Goal: Task Accomplishment & Management: Manage account settings

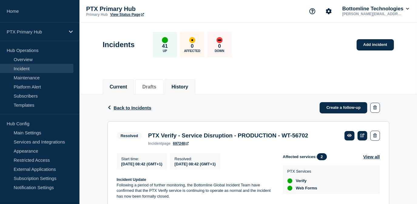
click at [128, 87] on button "Current" at bounding box center [119, 86] width 18 height 5
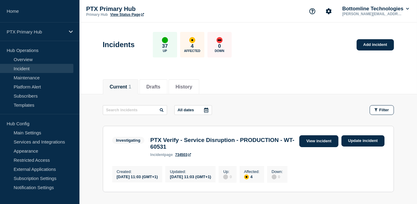
click at [319, 142] on link "View incident" at bounding box center [319, 141] width 39 height 12
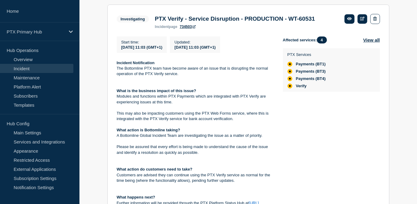
scroll to position [104, 0]
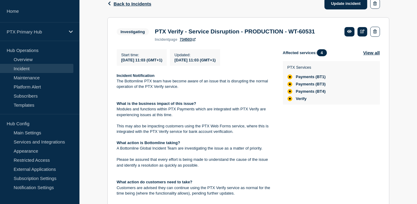
drag, startPoint x: 195, startPoint y: 177, endPoint x: 114, endPoint y: 76, distance: 129.2
click at [114, 76] on section "Investigating PTX Verify - Service Disruption - PRODUCTION - WT-60531 incident …" at bounding box center [248, 142] width 282 height 250
copy div "Incident Notification The Bottomline PTX team have become aware of an issue tha…"
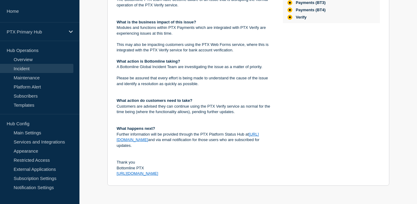
scroll to position [0, 0]
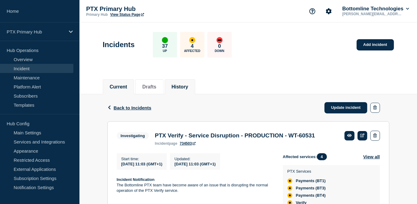
click at [189, 84] on button "History" at bounding box center [180, 86] width 17 height 5
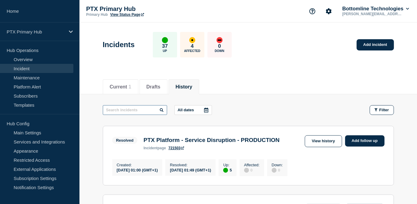
click at [134, 112] on input "text" at bounding box center [135, 110] width 64 height 10
type input "ptx verify"
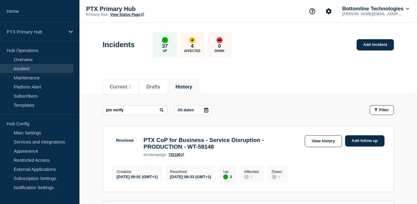
drag, startPoint x: 417, startPoint y: 39, endPoint x: 419, endPoint y: 43, distance: 4.8
click at [417, 43] on html "Home PTX Primary Hub Hub Operations Overview Incident Maintenance Platform Aler…" at bounding box center [208, 102] width 417 height 204
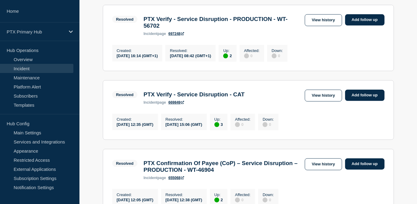
scroll to position [261, 0]
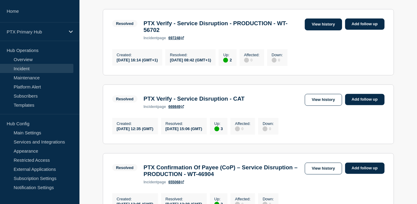
click at [320, 30] on link "View history" at bounding box center [323, 25] width 37 height 12
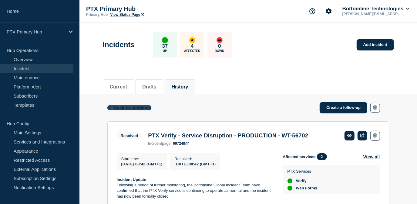
click at [125, 107] on span "Back to Incidents" at bounding box center [133, 107] width 38 height 5
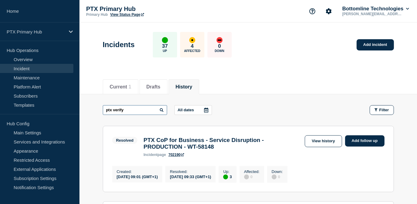
drag, startPoint x: 128, startPoint y: 114, endPoint x: 78, endPoint y: 117, distance: 49.9
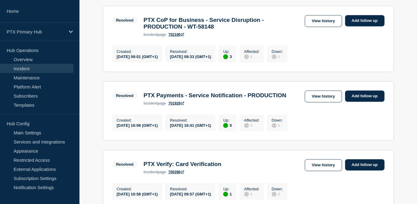
scroll to position [357, 0]
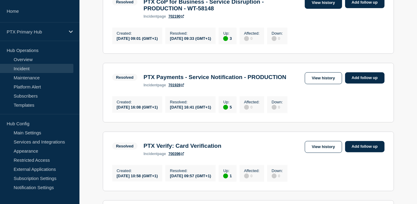
click at [321, 9] on link "View history" at bounding box center [323, 3] width 37 height 12
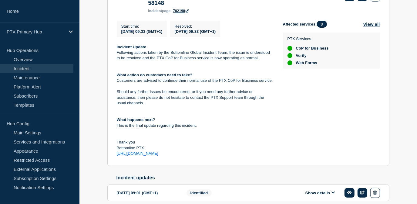
scroll to position [169, 0]
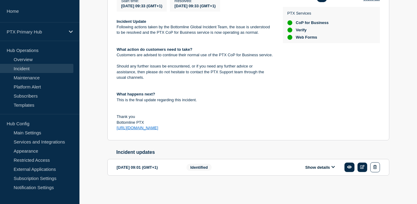
click at [315, 165] on button "Show details" at bounding box center [320, 167] width 33 height 5
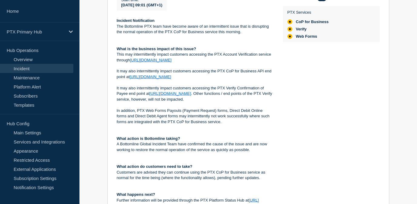
scroll to position [383, 0]
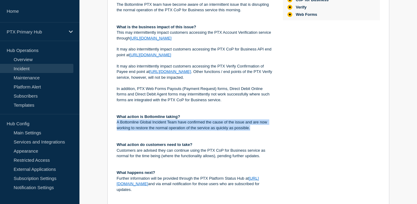
drag, startPoint x: 254, startPoint y: 140, endPoint x: 115, endPoint y: 133, distance: 139.5
click at [115, 133] on section "2025-08-22 09:01 (GMT+1) Show details Identified PTX CoP for Business - Service…" at bounding box center [248, 84] width 282 height 289
copy p "A Bottomline Global Incident Team have confirmed the cause of the issue and are…"
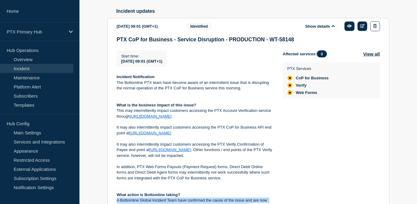
scroll to position [306, 0]
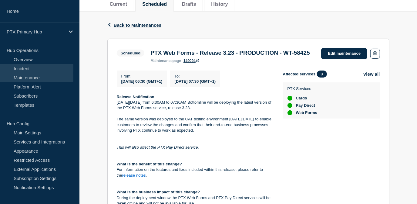
click at [29, 70] on link "Incident" at bounding box center [36, 68] width 73 height 9
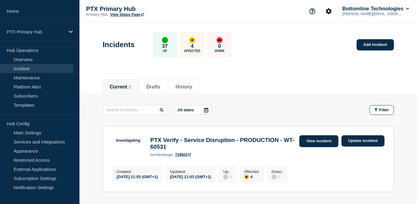
click at [324, 140] on link "View incident" at bounding box center [319, 141] width 39 height 12
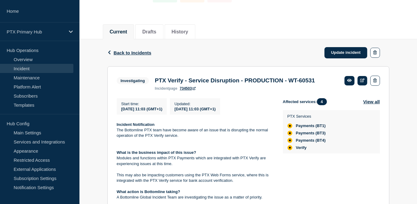
scroll to position [55, 0]
click at [337, 49] on link "Update incident" at bounding box center [346, 52] width 43 height 11
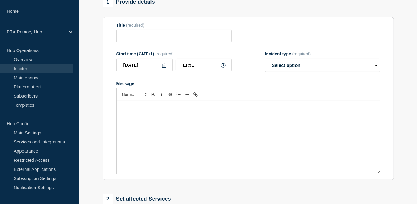
type input "PTX Verify - Service Disruption - PRODUCTION - WT-60531"
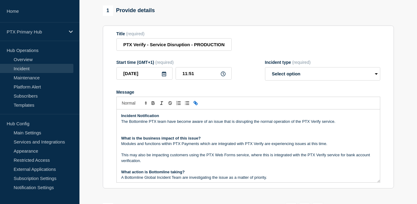
scroll to position [92, 0]
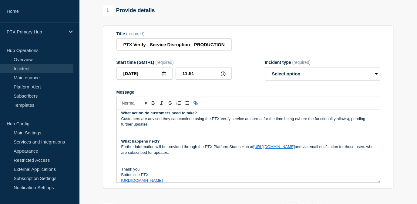
click at [150, 129] on div "Incident Notification The Bottomline PTX team have become aware of an issue tha…" at bounding box center [249, 145] width 264 height 73
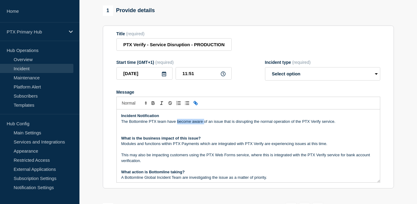
drag, startPoint x: 204, startPoint y: 124, endPoint x: 177, endPoint y: 126, distance: 26.8
click at [177, 124] on p "The Bottomline PTX team have become aware of an issue that is disrupting the no…" at bounding box center [248, 121] width 254 height 5
click at [346, 123] on p "The Bottomline PTX team have become aware of an issue that is disrupting the no…" at bounding box center [248, 121] width 254 height 5
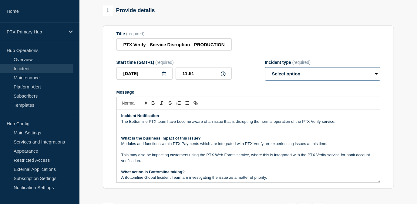
click at [285, 71] on select "Select option Investigating Identified Monitoring Resolved" at bounding box center [322, 73] width 115 height 13
select select "identified"
click at [265, 70] on select "Select option Investigating Identified Monitoring Resolved" at bounding box center [322, 73] width 115 height 13
click at [338, 124] on p "The Bottomline PTX team have become aware of an issue that is disrupting the no…" at bounding box center [248, 121] width 254 height 5
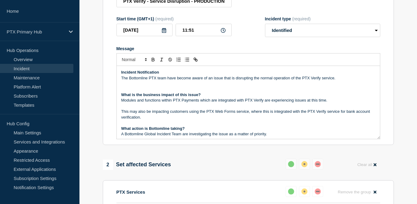
scroll to position [101, 0]
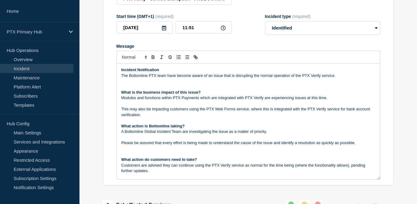
drag, startPoint x: 377, startPoint y: 138, endPoint x: 385, endPoint y: 182, distance: 44.5
click at [385, 182] on section "Title (required) PTX Verify - Service Disruption - PRODUCTION - WT-60531 Start …" at bounding box center [248, 83] width 291 height 206
drag, startPoint x: 273, startPoint y: 135, endPoint x: 182, endPoint y: 136, distance: 90.8
click at [182, 134] on p "A Bottomline Global Incident Team are investigating the issue as a matter of pr…" at bounding box center [248, 131] width 254 height 5
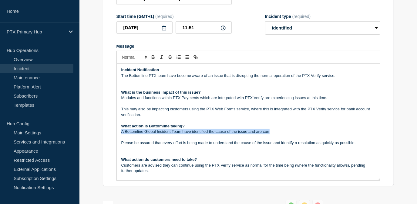
drag, startPoint x: 277, startPoint y: 135, endPoint x: 121, endPoint y: 133, distance: 156.4
click at [121, 133] on div "Incident Notification The Bottomline PTX team have become aware of an issue tha…" at bounding box center [249, 121] width 264 height 117
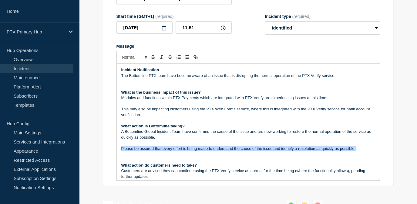
drag, startPoint x: 357, startPoint y: 152, endPoint x: 121, endPoint y: 152, distance: 236.5
click at [121, 152] on div "Incident Notification The Bottomline PTX team have become aware of an issue tha…" at bounding box center [249, 121] width 264 height 117
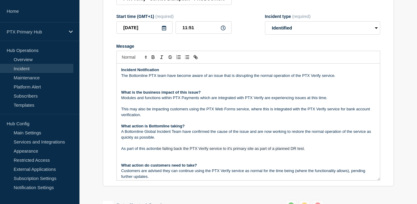
click at [157, 151] on p "As part of this action be failing back the PTX Verify service to it's primary s…" at bounding box center [248, 148] width 254 height 5
drag, startPoint x: 216, startPoint y: 151, endPoint x: 205, endPoint y: 151, distance: 10.9
click at [205, 151] on span "be failing back the PTX Verify service to it's primary site as part of a planne…" at bounding box center [263, 148] width 148 height 5
drag, startPoint x: 322, startPoint y: 152, endPoint x: 265, endPoint y: 154, distance: 57.4
click at [265, 151] on p "As part of this action Bottomline will be be failing over the PTX Verify servic…" at bounding box center [248, 148] width 254 height 5
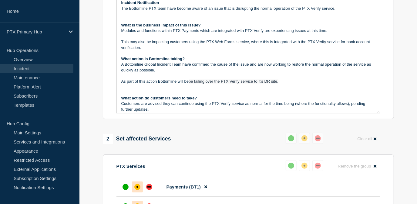
scroll to position [156, 0]
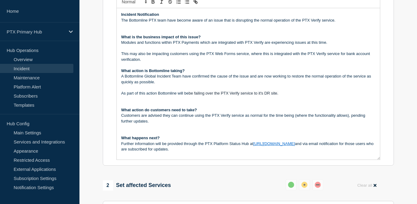
drag, startPoint x: 380, startPoint y: 127, endPoint x: 383, endPoint y: 167, distance: 40.8
click at [383, 166] on section "Title (required) PTX Verify - Service Disruption - PRODUCTION - WT-60531 Start …" at bounding box center [248, 44] width 291 height 241
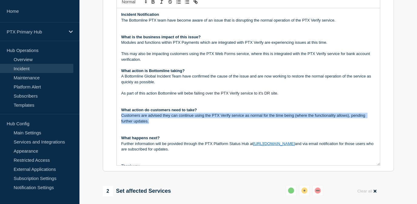
drag, startPoint x: 155, startPoint y: 122, endPoint x: 115, endPoint y: 119, distance: 40.8
click at [115, 119] on section "Title (required) PTX Verify - Service Disruption - PRODUCTION - WT-60531 Start …" at bounding box center [248, 47] width 291 height 247
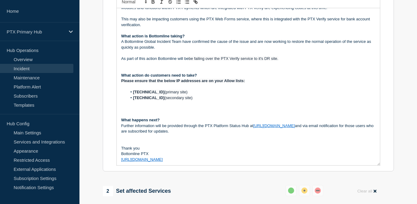
scroll to position [35, 0]
click at [289, 60] on p "As part of this action Bottomline will be be failing over the PTX Verify servic…" at bounding box center [248, 58] width 254 height 5
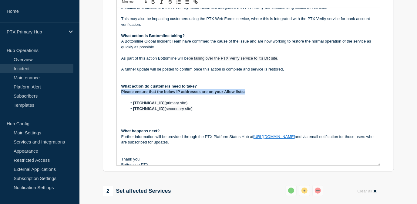
drag, startPoint x: 245, startPoint y: 94, endPoint x: 107, endPoint y: 94, distance: 138.2
click at [107, 94] on section "Title (required) PTX Verify - Service Disruption - PRODUCTION - WT-60531 Start …" at bounding box center [248, 47] width 291 height 247
click at [153, 5] on button "Toggle bold text" at bounding box center [153, 1] width 9 height 7
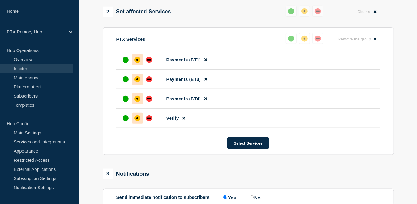
scroll to position [355, 0]
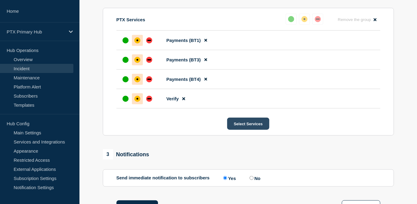
click at [247, 130] on button "Select Services" at bounding box center [248, 124] width 42 height 12
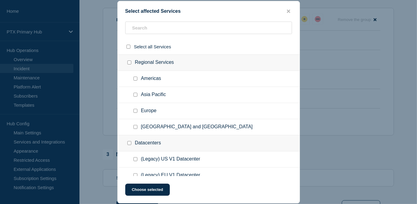
click at [384, 140] on div at bounding box center [208, 102] width 417 height 204
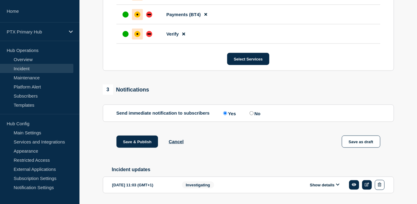
scroll to position [442, 0]
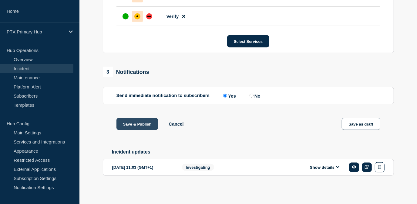
click at [139, 125] on button "Save & Publish" at bounding box center [138, 124] width 42 height 12
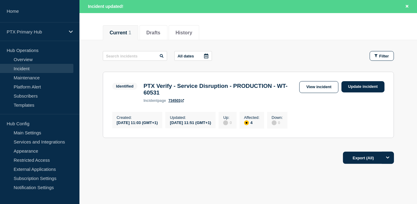
scroll to position [85, 0]
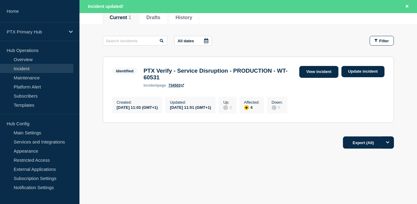
click at [325, 71] on link "View incident" at bounding box center [319, 72] width 39 height 12
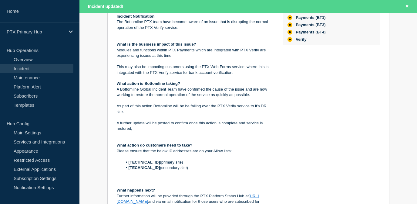
scroll to position [66, 0]
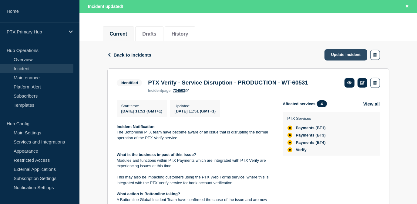
click at [333, 56] on link "Update incident" at bounding box center [346, 54] width 43 height 11
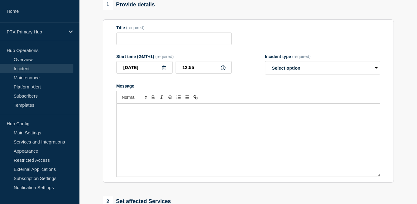
type input "PTX Verify - Service Disruption - PRODUCTION - WT-60531"
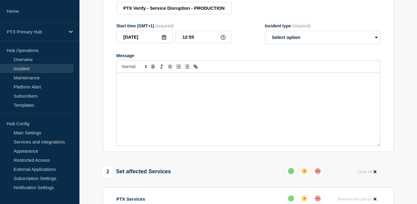
scroll to position [93, 0]
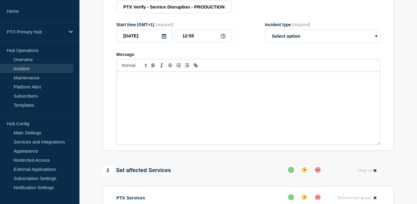
click at [154, 92] on div "Message" at bounding box center [249, 108] width 264 height 73
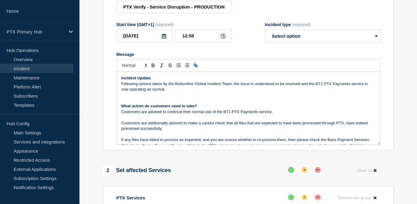
scroll to position [10, 0]
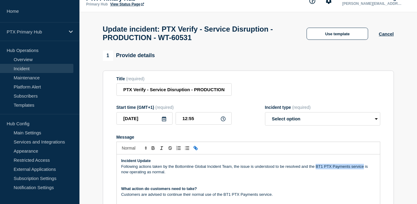
drag, startPoint x: 363, startPoint y: 170, endPoint x: 316, endPoint y: 167, distance: 47.1
click at [316, 167] on p "Following actions taken by the Bottomline Global Incident Team, the issue is un…" at bounding box center [248, 169] width 254 height 11
drag, startPoint x: 302, startPoint y: 121, endPoint x: 300, endPoint y: 126, distance: 5.7
click at [302, 121] on select "Select option Investigating Identified Monitoring Resolved" at bounding box center [322, 118] width 115 height 13
select select "resolved"
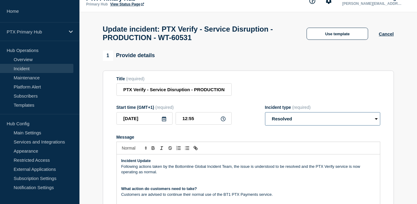
click at [265, 115] on select "Select option Investigating Identified Monitoring Resolved" at bounding box center [322, 118] width 115 height 13
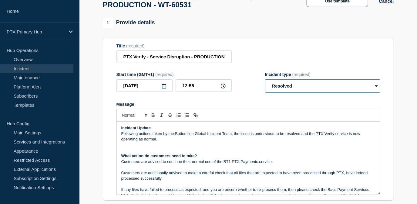
scroll to position [93, 0]
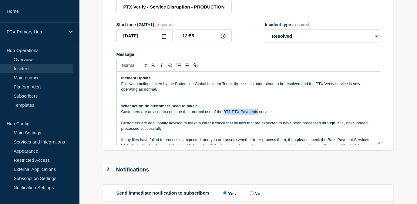
drag, startPoint x: 257, startPoint y: 113, endPoint x: 223, endPoint y: 114, distance: 34.3
click at [223, 114] on p "Customers are advised to continue their normal use of the BT1 PTX Payments serv…" at bounding box center [248, 111] width 254 height 5
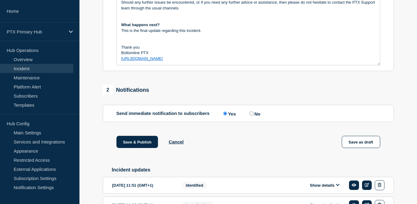
scroll to position [213, 0]
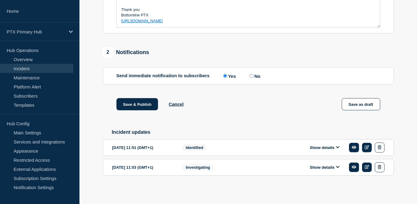
click at [311, 148] on button "Show details" at bounding box center [324, 147] width 33 height 5
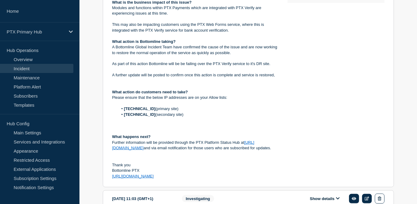
scroll to position [434, 0]
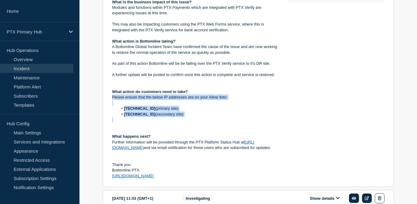
drag, startPoint x: 187, startPoint y: 122, endPoint x: 110, endPoint y: 102, distance: 79.6
click at [110, 102] on section "[DATE] 11:51 (GMT+1) Show details Identified PTX Verify - Service Disruption - …" at bounding box center [248, 51] width 291 height 272
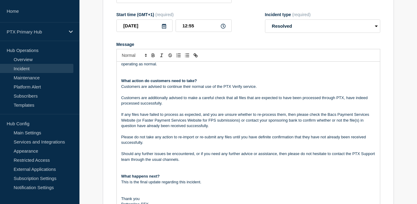
scroll to position [15, 0]
drag, startPoint x: 378, startPoint y: 136, endPoint x: 376, endPoint y: 218, distance: 82.0
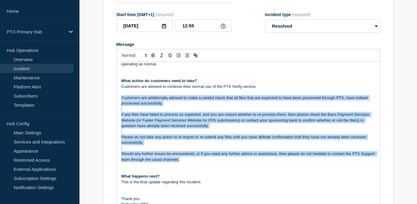
drag, startPoint x: 199, startPoint y: 163, endPoint x: 113, endPoint y: 103, distance: 105.5
click at [113, 103] on section "Title (required) PTX Verify - Service Disruption - PRODUCTION - WT-60531 Start …" at bounding box center [248, 100] width 291 height 245
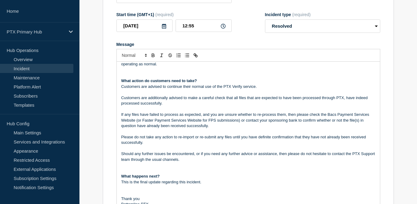
scroll to position [118, 0]
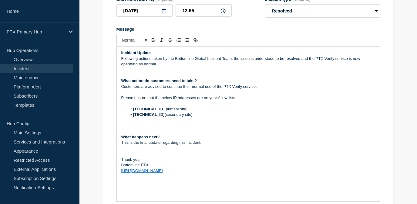
click at [123, 100] on p "Please ensure that the below IP addresses are on your Allow lists:" at bounding box center [248, 97] width 254 height 5
drag, startPoint x: 191, startPoint y: 100, endPoint x: 106, endPoint y: 102, distance: 84.7
click at [106, 102] on section "Title (required) PTX Verify - Service Disruption - PRODUCTION - WT-60531 Start …" at bounding box center [248, 85] width 291 height 245
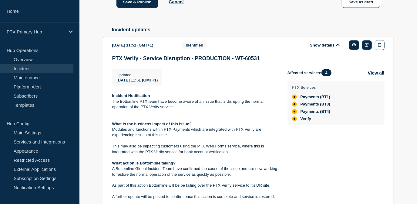
scroll to position [449, 0]
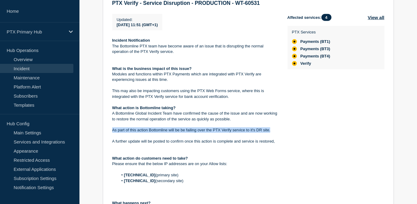
drag, startPoint x: 272, startPoint y: 135, endPoint x: 111, endPoint y: 133, distance: 161.6
click at [111, 133] on section "[DATE] 11:51 (GMT+1) Show details Identified PTX Verify - Service Disruption - …" at bounding box center [248, 117] width 291 height 272
copy p "As part of this action Bottomline will be be failing over the PTX Verify servic…"
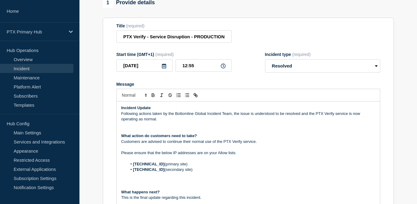
scroll to position [63, 0]
click at [121, 155] on p "Please ensure that the below IP addresses are on your Allow lists:" at bounding box center [248, 152] width 254 height 5
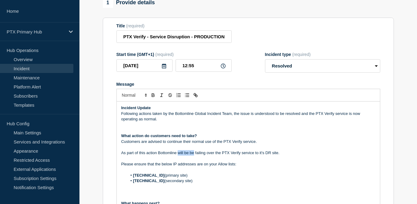
drag, startPoint x: 194, startPoint y: 155, endPoint x: 178, endPoint y: 157, distance: 16.2
click at [178, 155] on p "As part of this action Bottomline will be be failing over the PTX Verify servic…" at bounding box center [248, 152] width 254 height 5
click at [213, 155] on p "As part of this action Bottomline have carried out a failing over the PTX Verif…" at bounding box center [248, 152] width 254 height 5
click at [222, 155] on p "As part of this action Bottomline have carried out a failing over the PTX Verif…" at bounding box center [248, 152] width 254 height 5
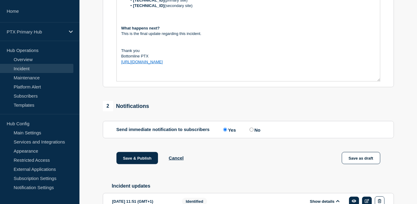
scroll to position [256, 0]
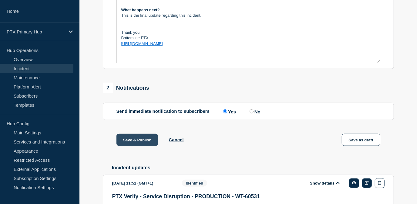
click at [140, 140] on button "Save & Publish" at bounding box center [138, 140] width 42 height 12
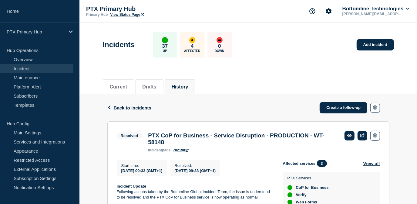
click at [135, 110] on div "Back Back to Incidents Create a follow-up" at bounding box center [248, 107] width 282 height 27
click at [135, 109] on span "Back to Incidents" at bounding box center [133, 107] width 38 height 5
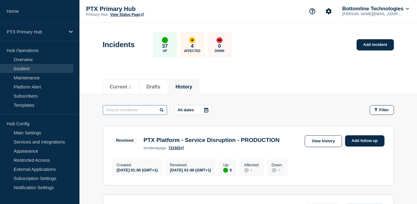
click at [151, 110] on input "text" at bounding box center [135, 110] width 64 height 10
type input "verify"
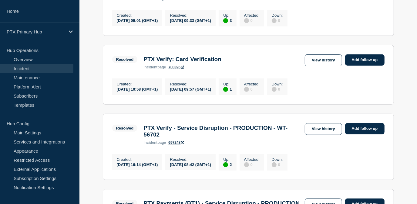
scroll to position [165, 0]
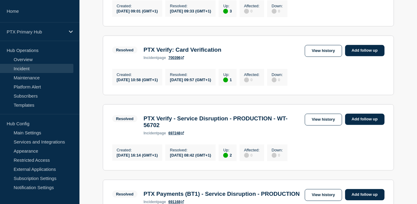
click at [320, 125] on link "View history" at bounding box center [323, 120] width 37 height 12
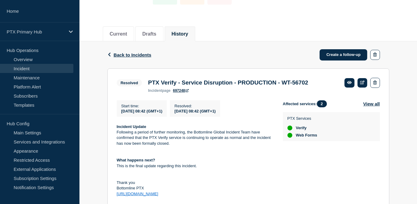
scroll to position [55, 0]
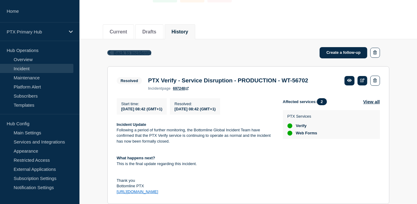
click at [134, 53] on span "Back to Incidents" at bounding box center [133, 52] width 38 height 5
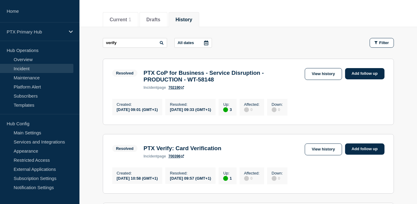
scroll to position [55, 0]
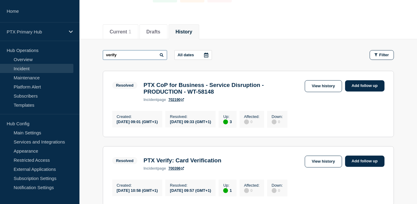
drag, startPoint x: 129, startPoint y: 55, endPoint x: 78, endPoint y: 51, distance: 51.2
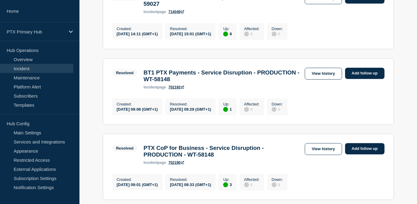
scroll to position [221, 0]
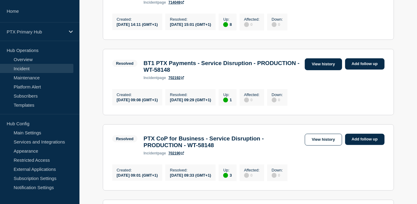
click at [325, 67] on link "View history" at bounding box center [323, 64] width 37 height 12
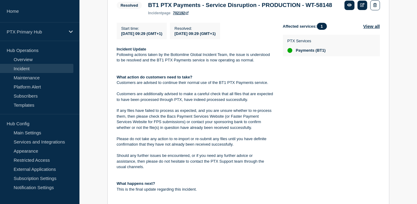
scroll to position [121, 0]
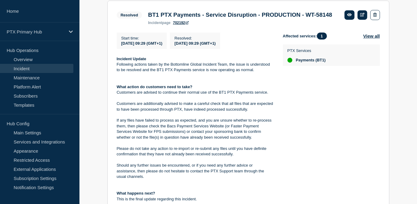
drag, startPoint x: 172, startPoint y: 157, endPoint x: 109, endPoint y: 71, distance: 106.6
click at [109, 71] on section "Resolved BT1 PTX Payments - Service Disruption - PRODUCTION - WT-58148 incident…" at bounding box center [248, 120] width 282 height 239
copy div "Incident Update Following actions taken by the Bottomline Global Incident Team,…"
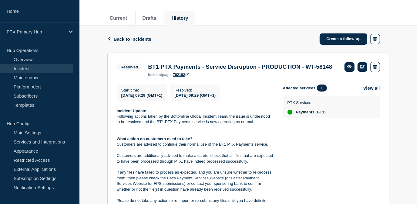
scroll to position [66, 0]
